Goal: Navigation & Orientation: Find specific page/section

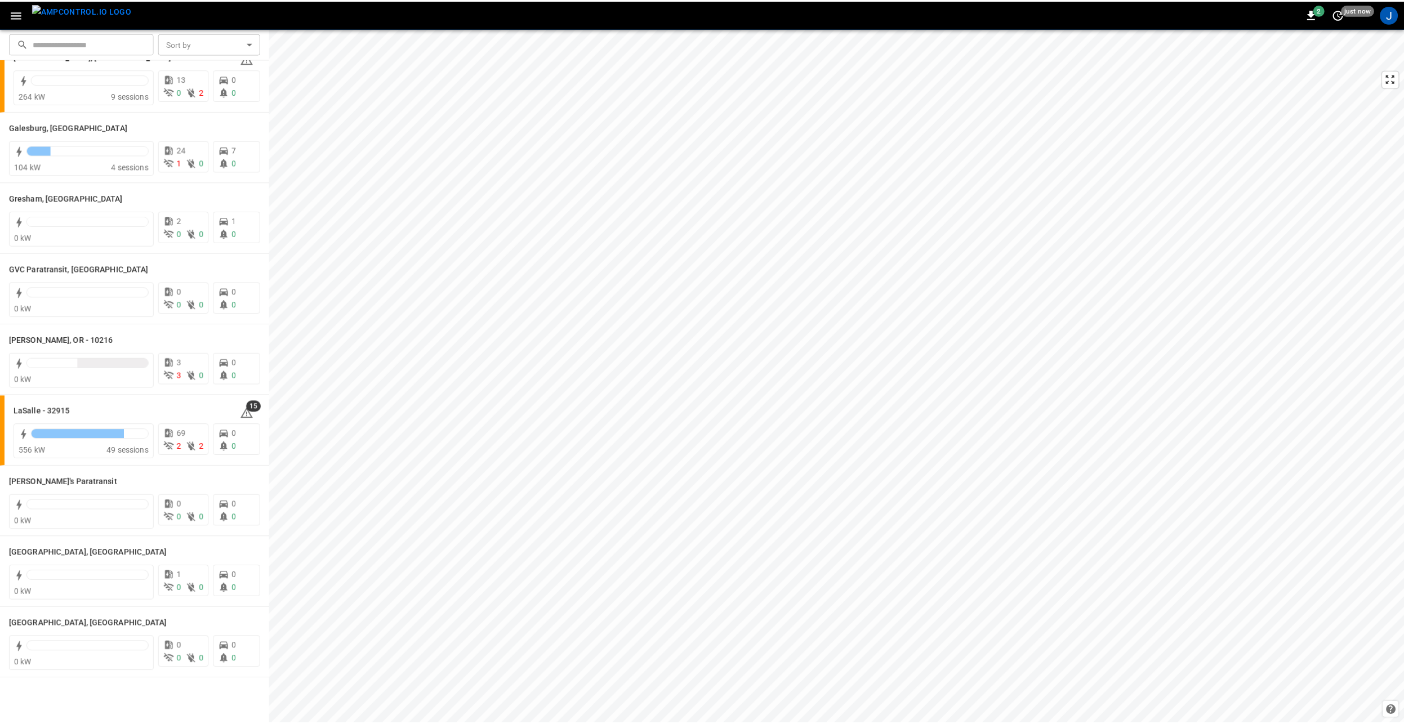
scroll to position [394, 0]
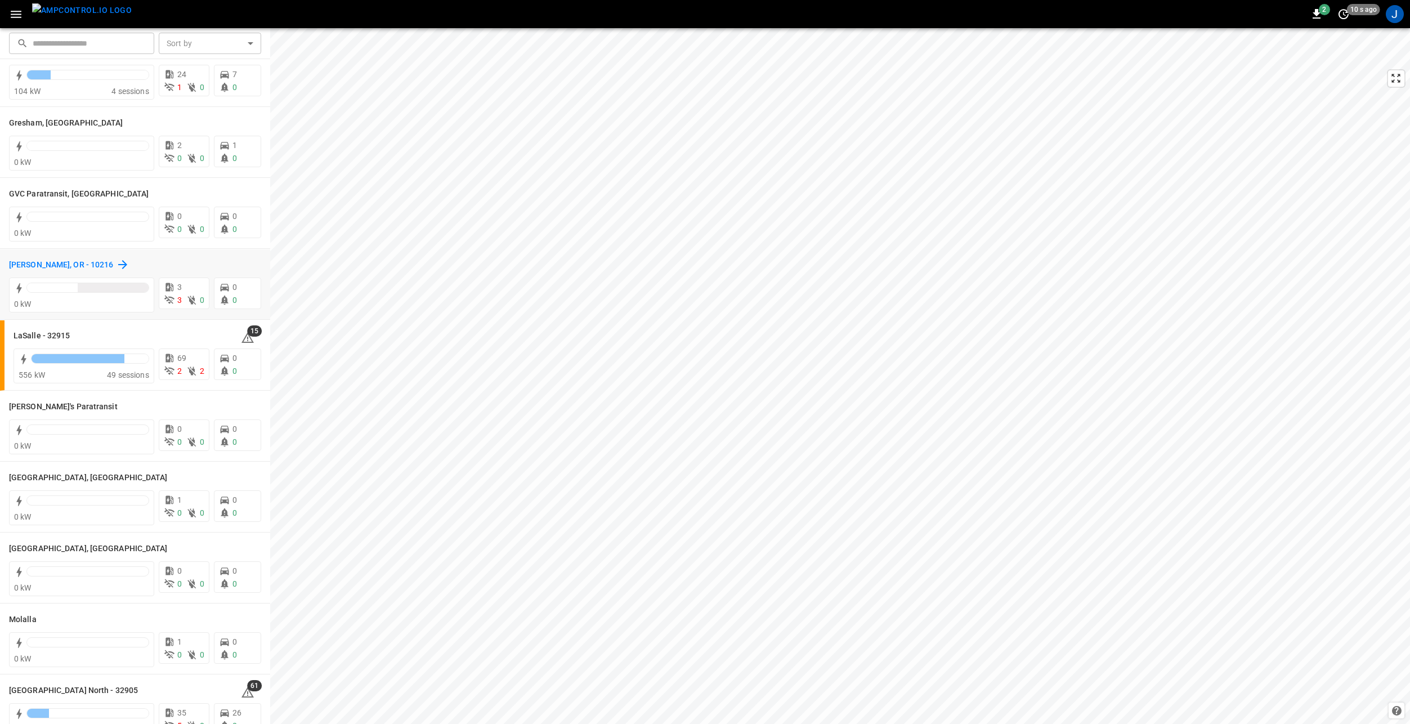
click at [42, 266] on h6 "[PERSON_NAME], OR - 10216" at bounding box center [61, 265] width 105 height 12
